Goal: Information Seeking & Learning: Learn about a topic

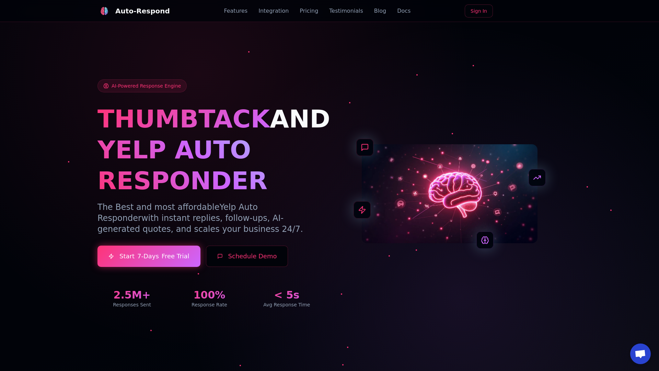
click at [374, 11] on link "Blog" at bounding box center [380, 11] width 12 height 8
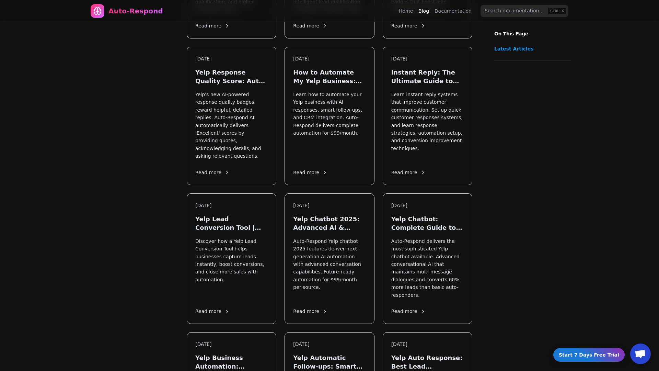
scroll to position [516, 0]
